Goal: Navigation & Orientation: Find specific page/section

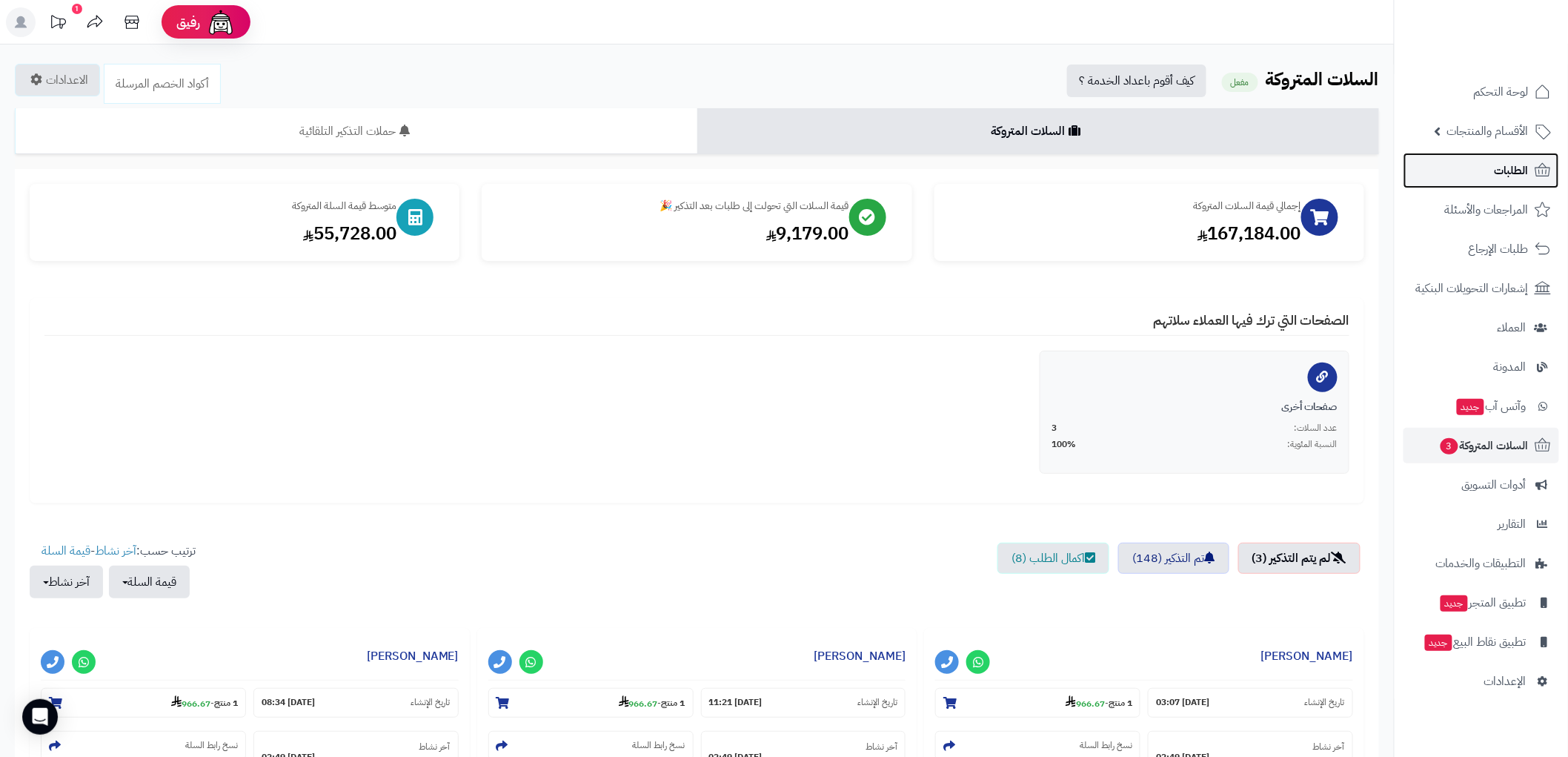
click at [1512, 160] on span "الطلبات" at bounding box center [1512, 171] width 34 height 21
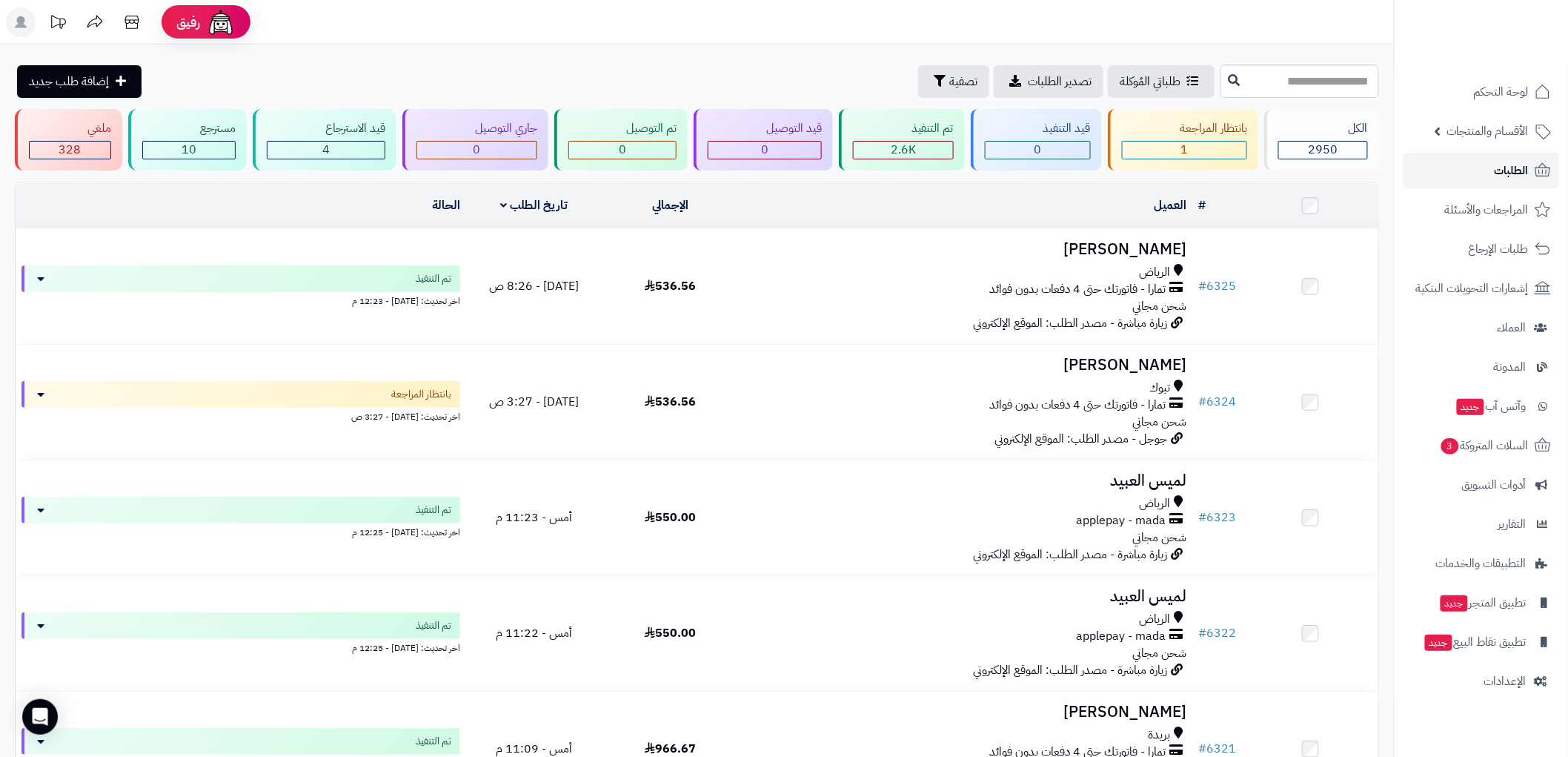
click at [1527, 160] on span "الطلبات" at bounding box center [1512, 171] width 34 height 21
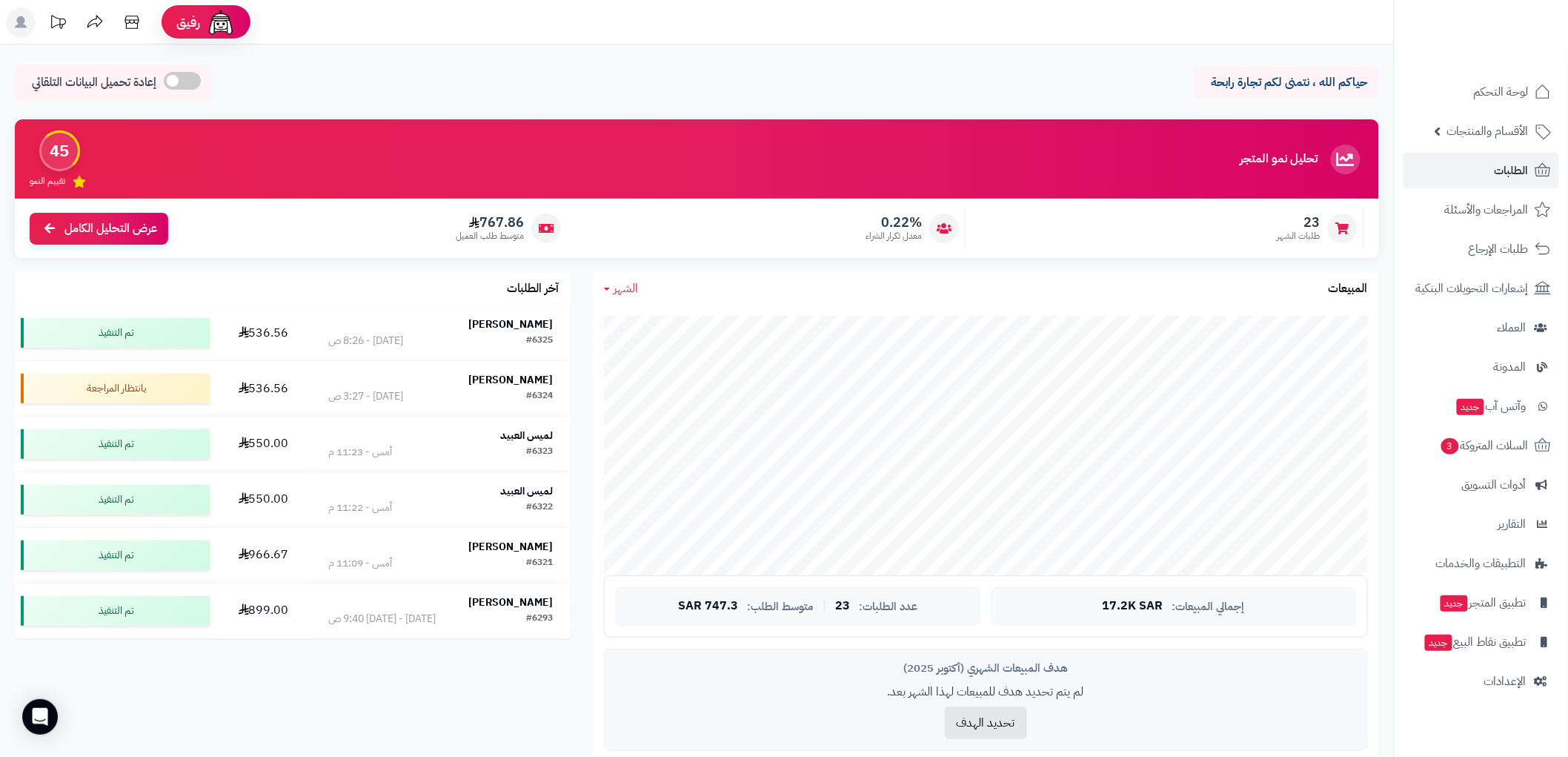
drag, startPoint x: 1006, startPoint y: 286, endPoint x: 1293, endPoint y: 82, distance: 352.1
drag, startPoint x: 1293, startPoint y: 82, endPoint x: 1065, endPoint y: -13, distance: 247.0
drag, startPoint x: 862, startPoint y: 68, endPoint x: 901, endPoint y: 74, distance: 39.5
drag, startPoint x: 901, startPoint y: 74, endPoint x: 910, endPoint y: 77, distance: 9.5
drag, startPoint x: 926, startPoint y: 77, endPoint x: 1119, endPoint y: 9, distance: 204.6
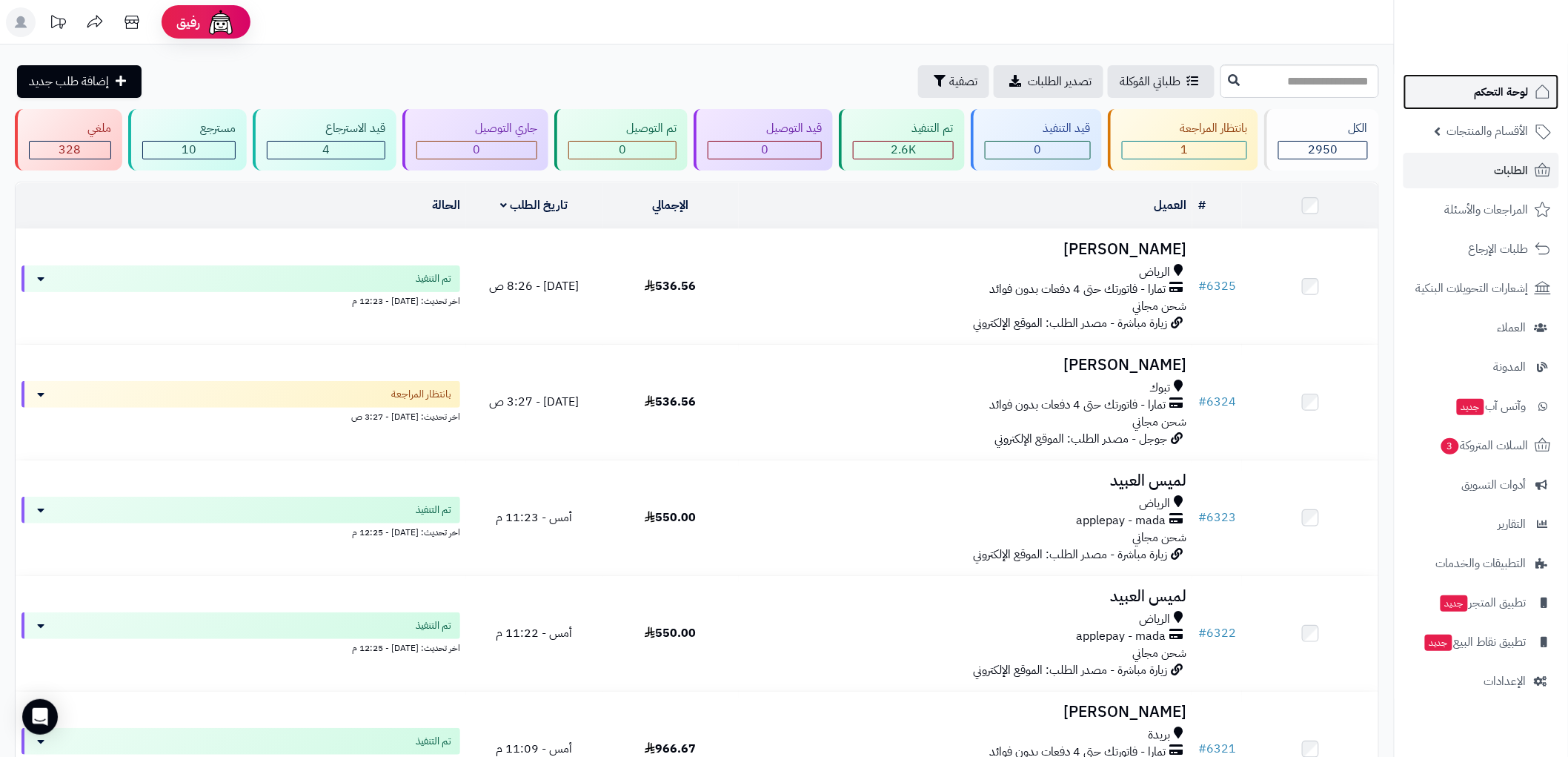
click at [1520, 95] on span "لوحة التحكم" at bounding box center [1502, 93] width 54 height 21
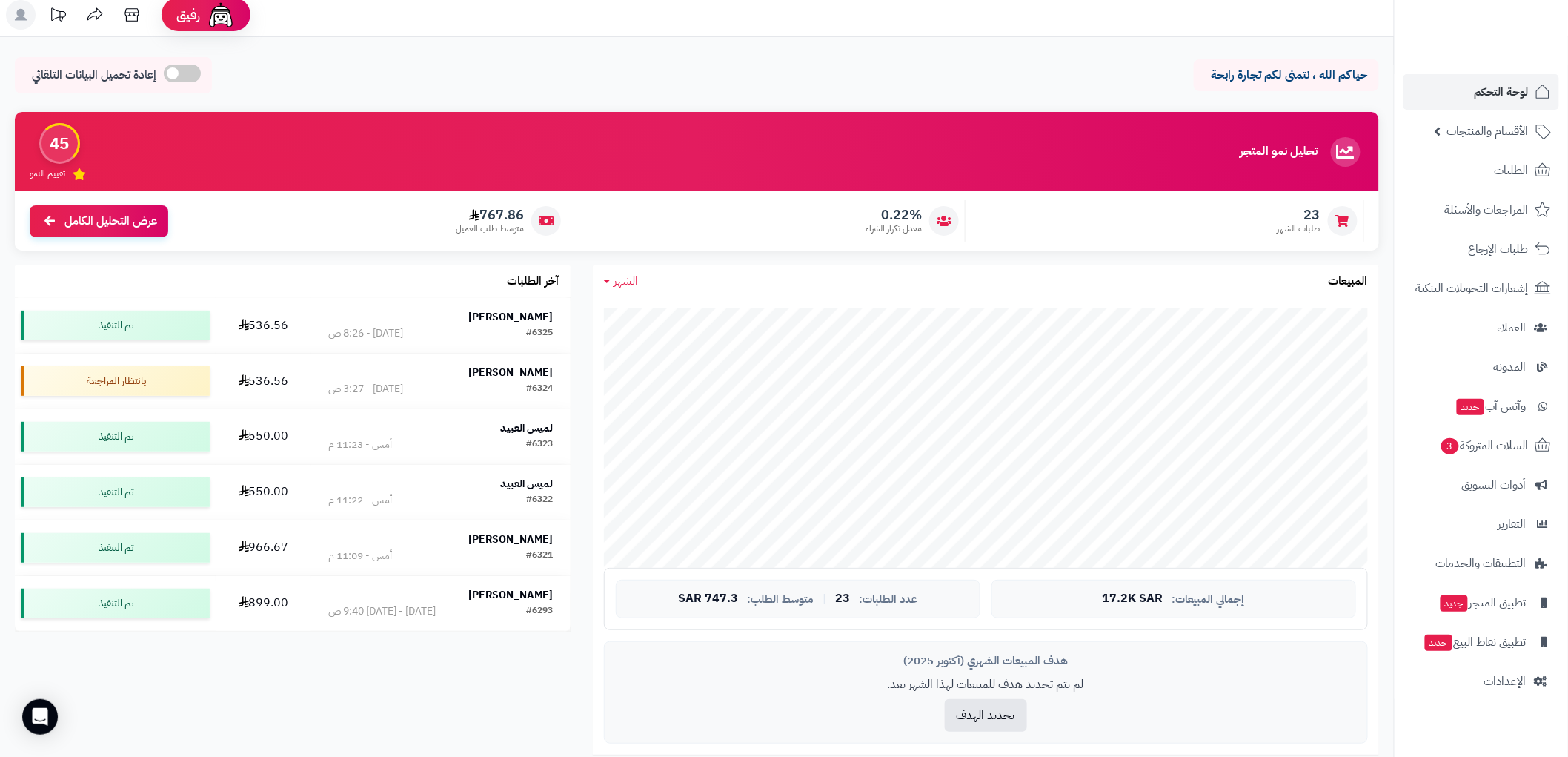
scroll to position [82, 0]
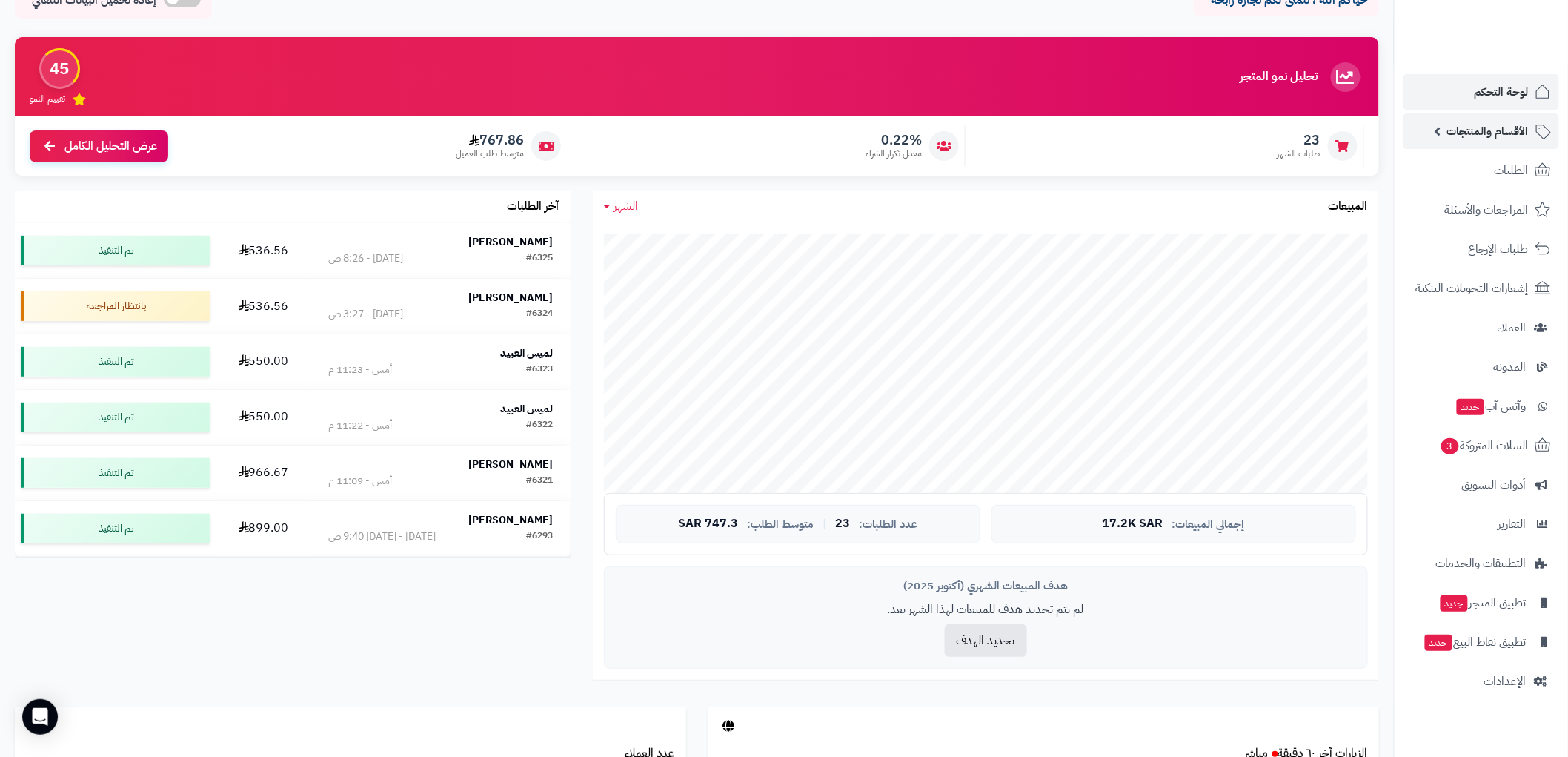
click at [1508, 132] on span "الأقسام والمنتجات" at bounding box center [1488, 131] width 82 height 21
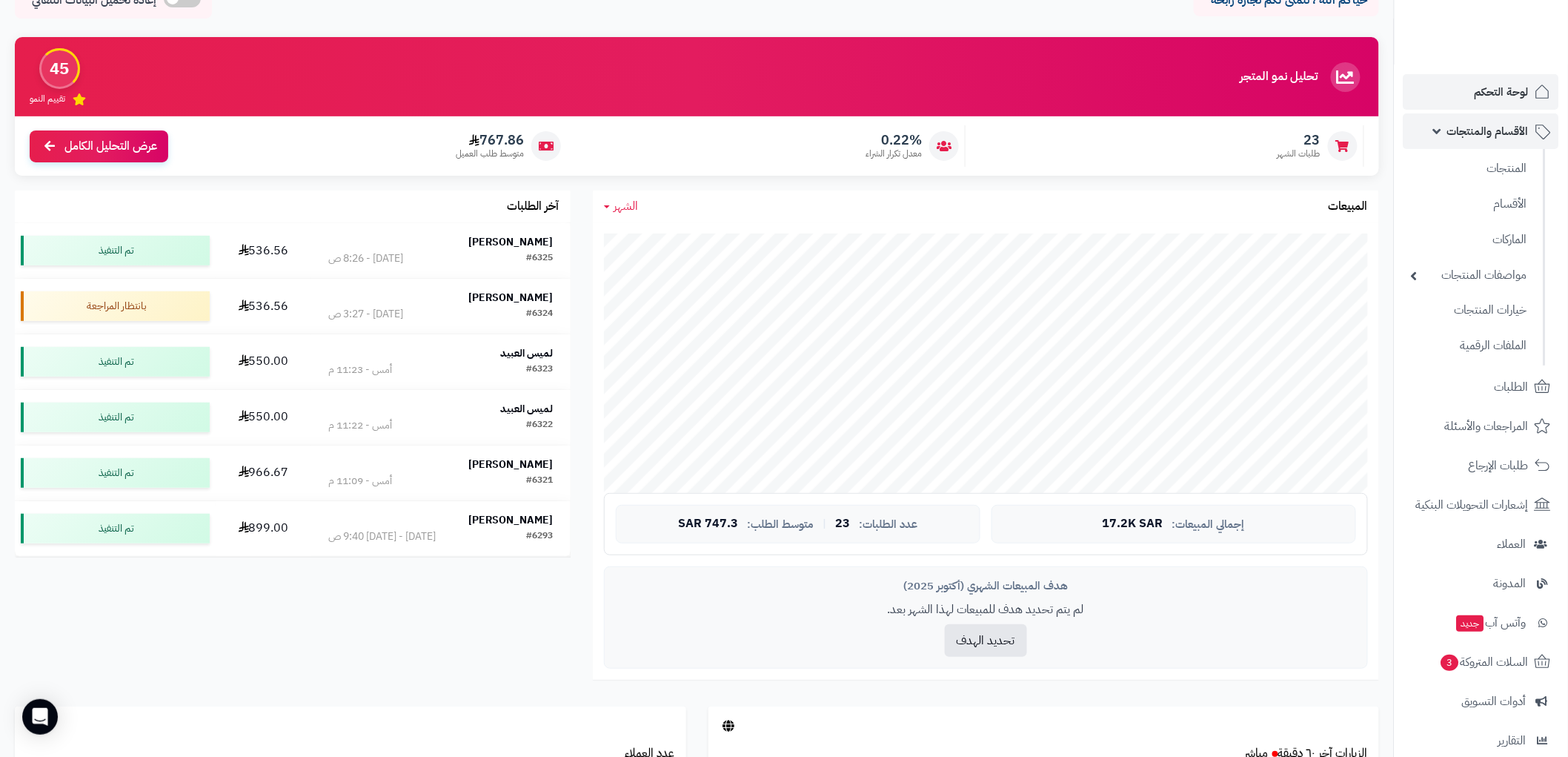
click at [1507, 137] on span "الأقسام والمنتجات" at bounding box center [1488, 131] width 82 height 21
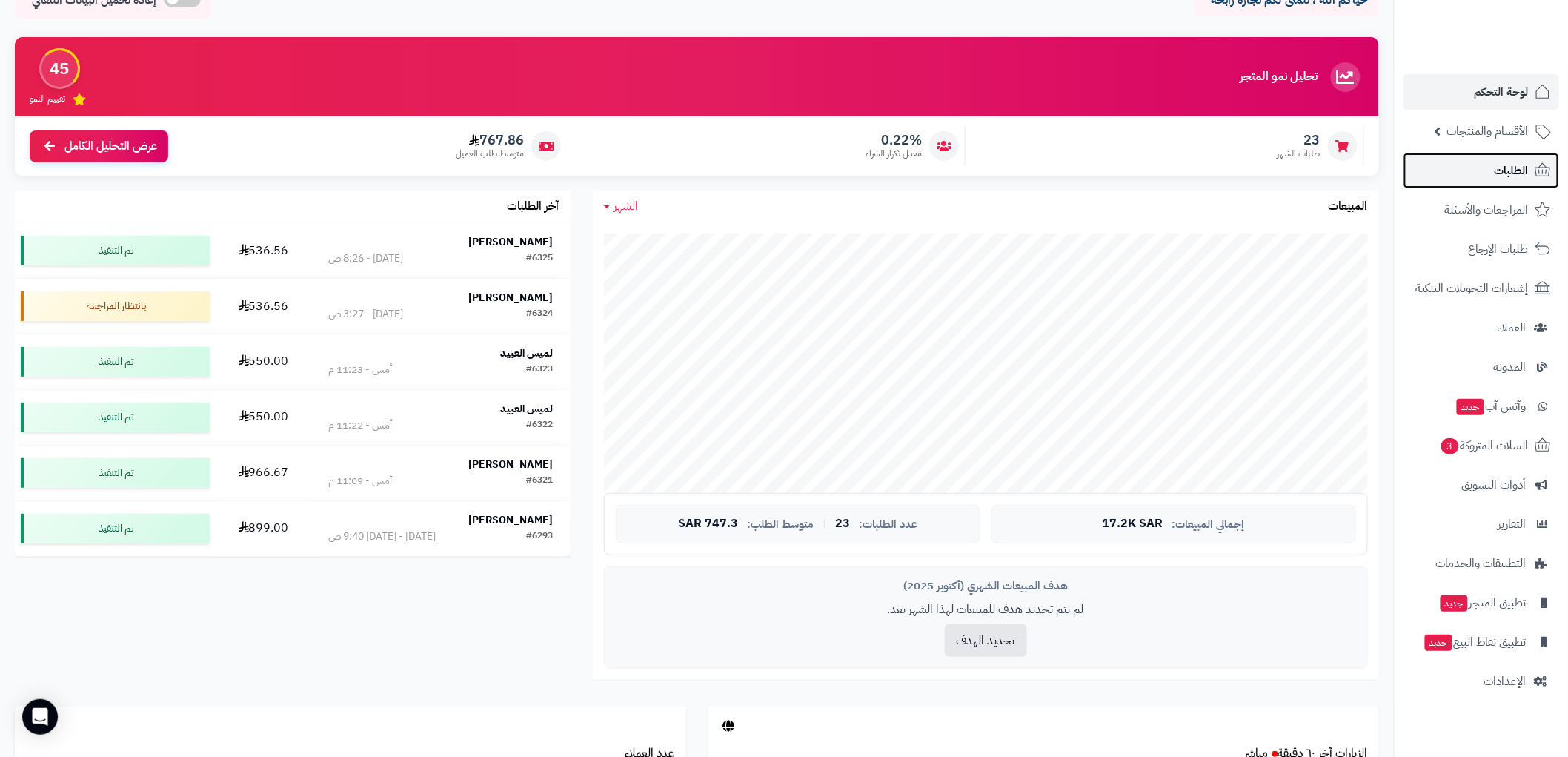
click at [1512, 180] on span "الطلبات" at bounding box center [1512, 171] width 34 height 21
